Goal: Navigation & Orientation: Find specific page/section

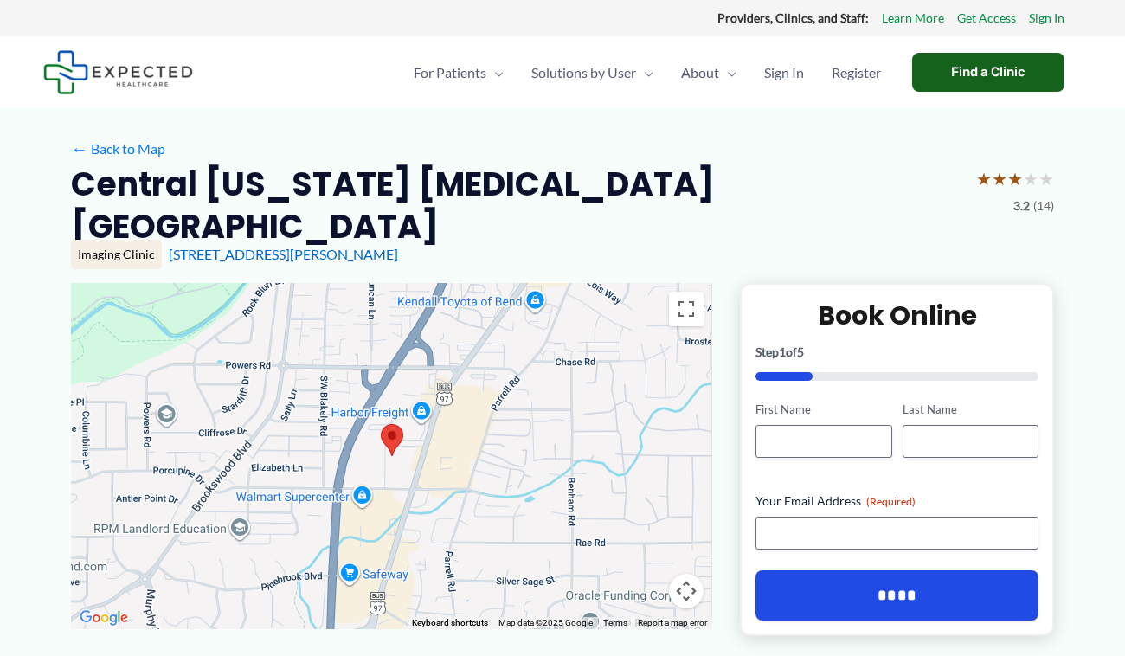
click at [974, 73] on div "Find a Clinic" at bounding box center [988, 72] width 152 height 39
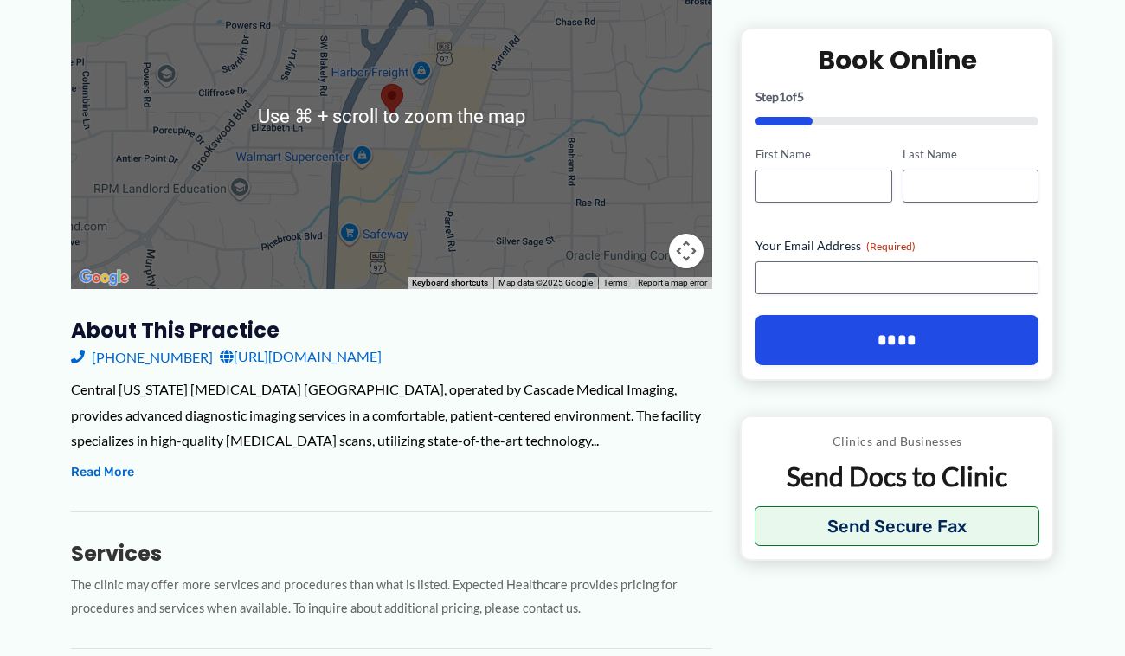
scroll to position [341, 0]
